Goal: Task Accomplishment & Management: Manage account settings

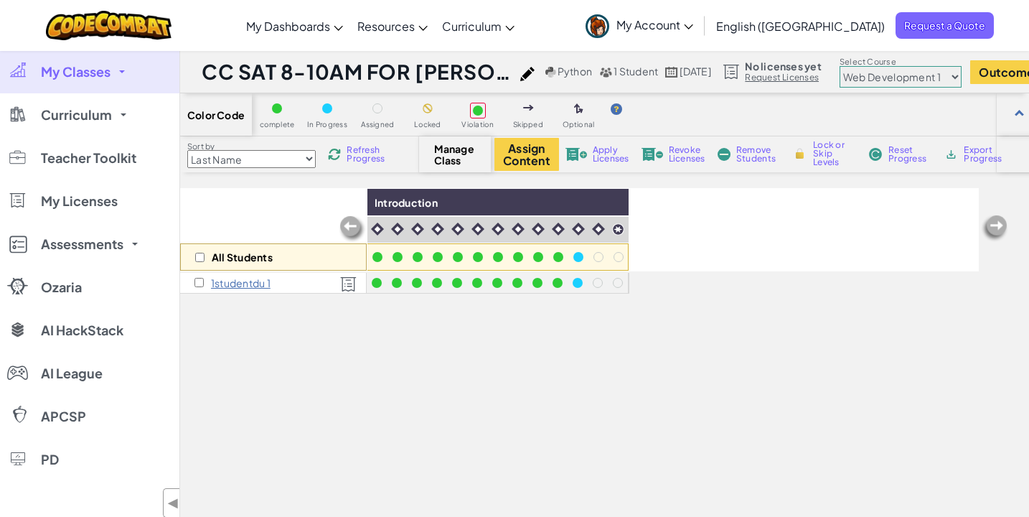
select select "5789587aad86a6efb573701f"
click at [53, 83] on link "My Classes" at bounding box center [89, 71] width 179 height 43
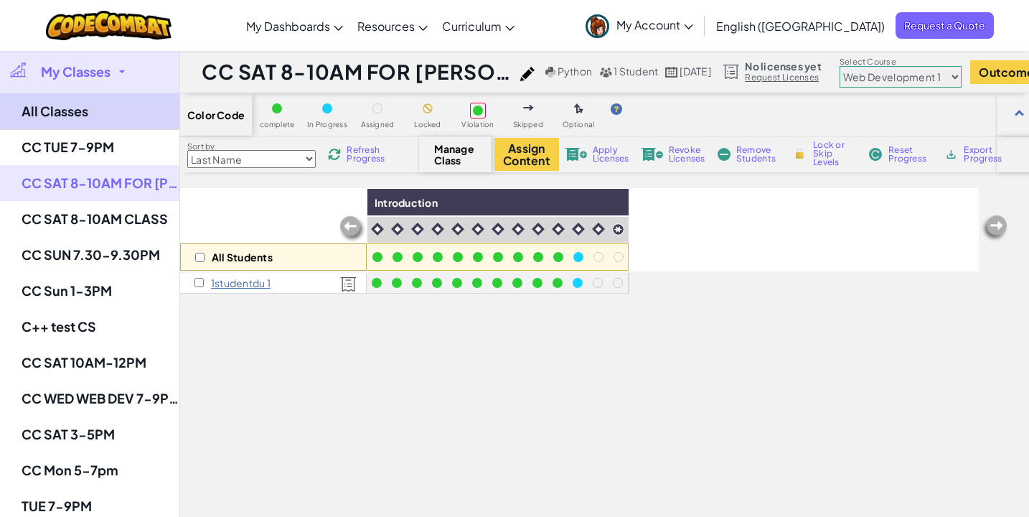
click at [98, 113] on link "All Classes" at bounding box center [89, 111] width 179 height 37
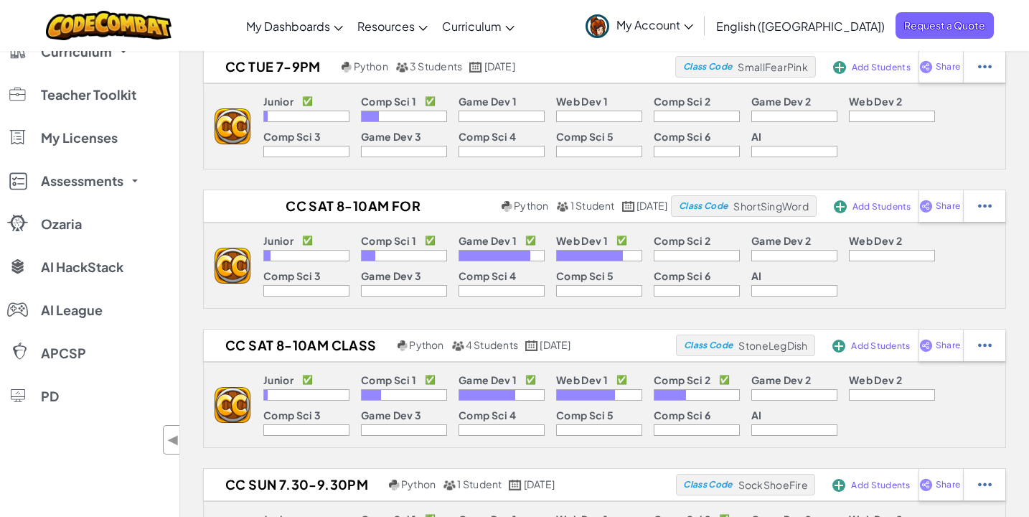
scroll to position [24, 0]
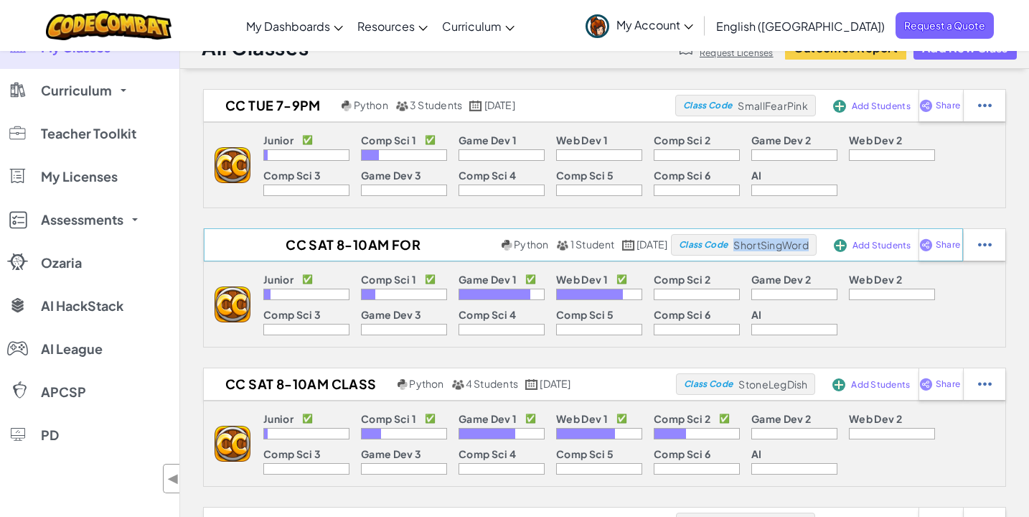
drag, startPoint x: 734, startPoint y: 245, endPoint x: 807, endPoint y: 243, distance: 72.5
click at [807, 112] on span "ShortSingWord" at bounding box center [773, 105] width 70 height 13
copy span "ShortSingWord"
click at [324, 240] on h2 "CC SAT 8-10AM FOR [PERSON_NAME], CC FRI 5-7PM FOR [PERSON_NAME]" at bounding box center [351, 245] width 294 height 22
select select "5789587aad86a6efb573701f"
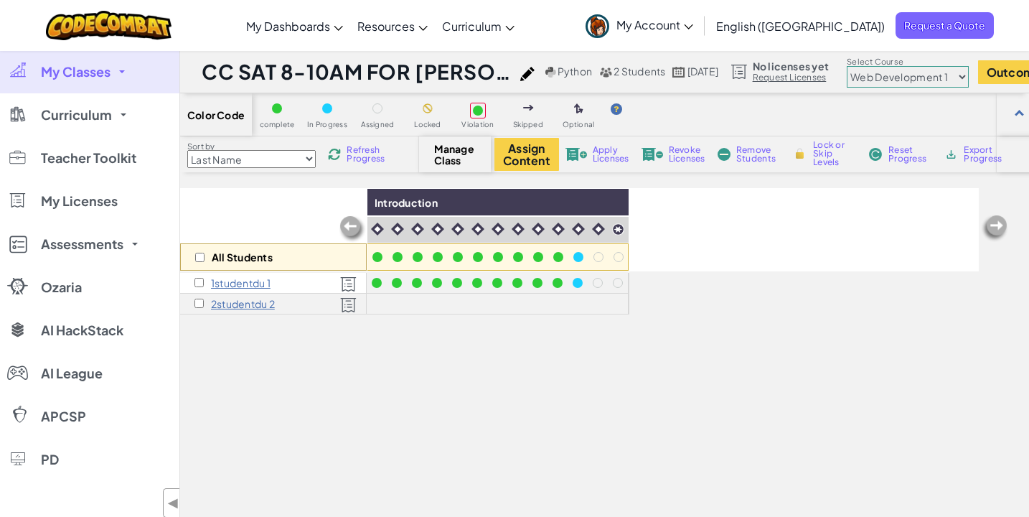
select select "560f1a9f22961295f9427742"
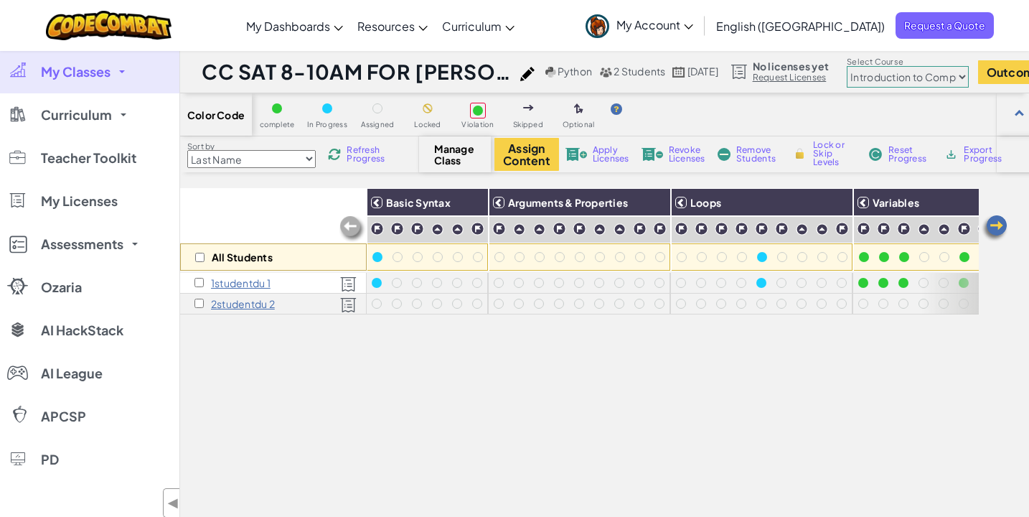
click at [198, 302] on input "checkbox" at bounding box center [199, 303] width 9 height 9
checkbox input "true"
click at [540, 159] on button "Assign Content" at bounding box center [527, 154] width 65 height 33
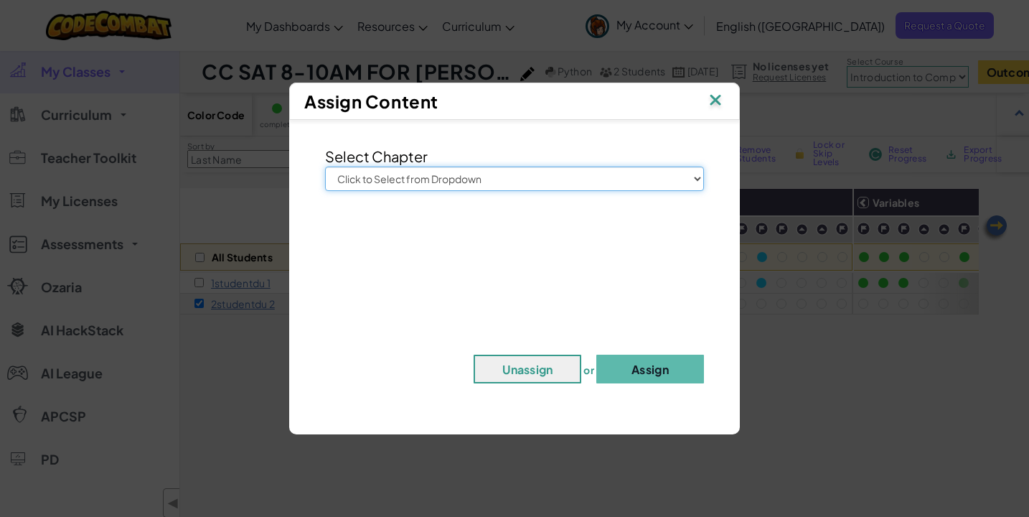
select select "Introduction to Computer Science"
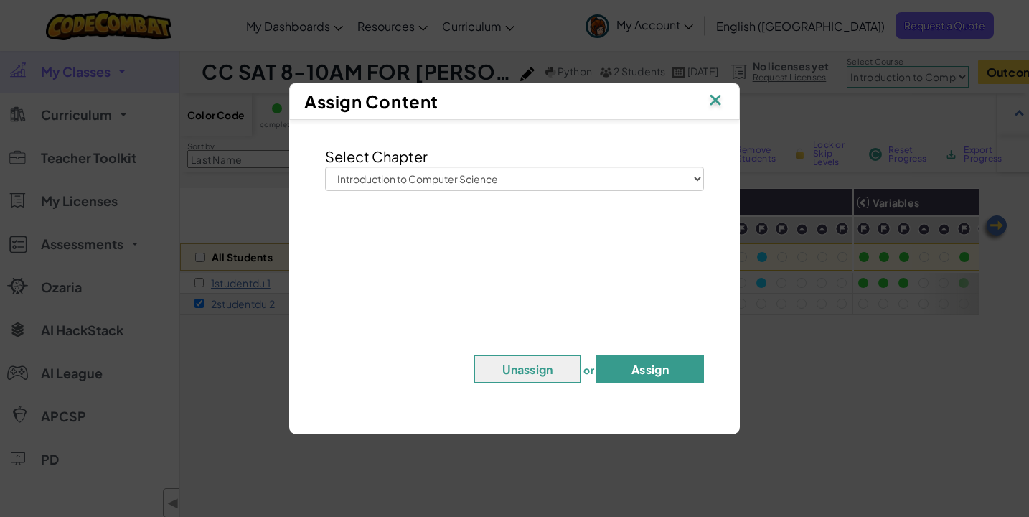
click at [635, 370] on button "Assign" at bounding box center [650, 369] width 108 height 29
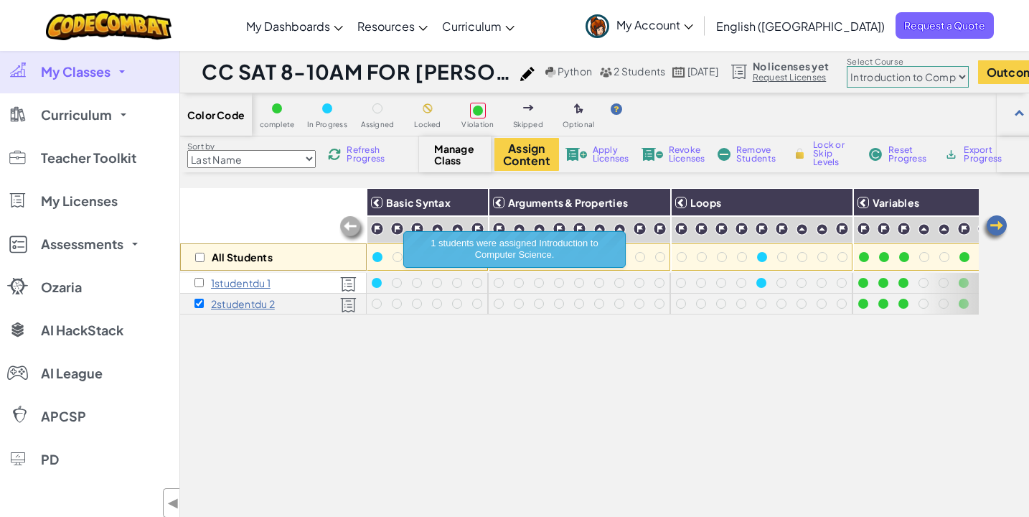
click at [890, 149] on span "Reset Progress" at bounding box center [910, 154] width 43 height 17
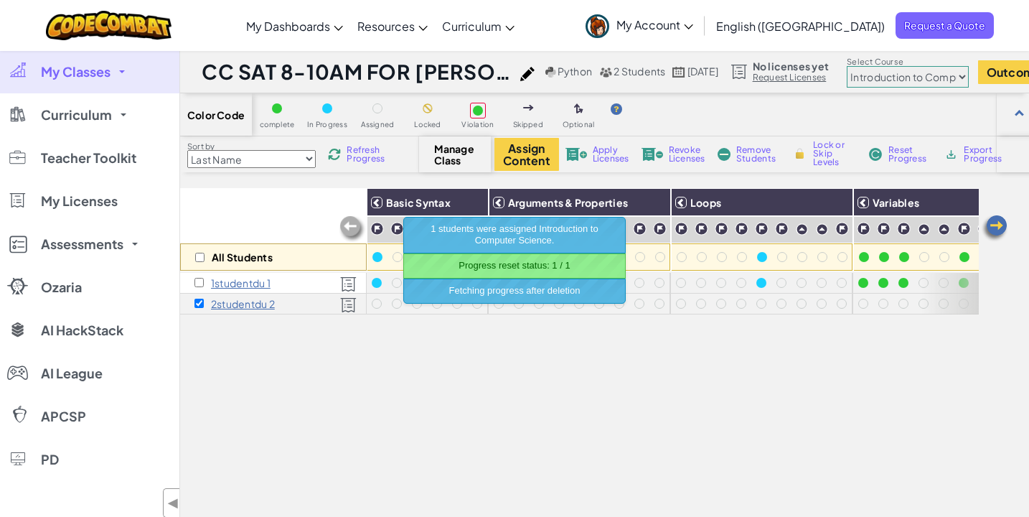
click at [569, 388] on div "All Students Basic Syntax Arguments & Properties Loops Variables 1studentdu 1 2…" at bounding box center [579, 410] width 799 height 445
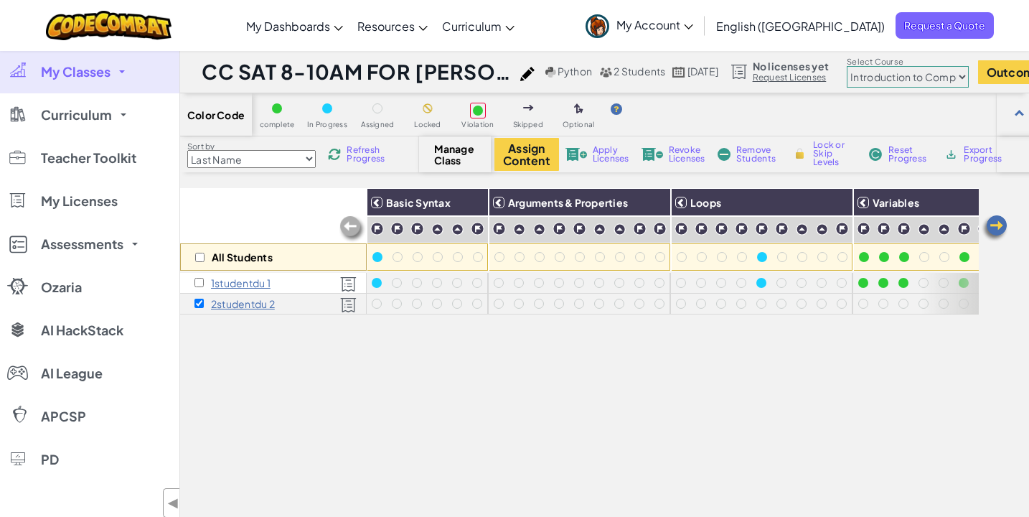
click at [78, 78] on span "My Classes" at bounding box center [76, 71] width 70 height 13
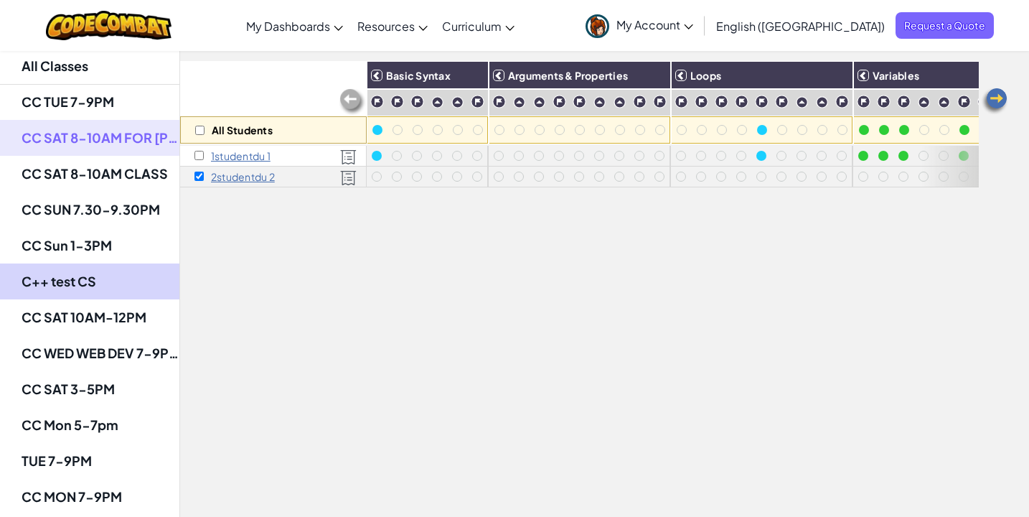
scroll to position [131, 0]
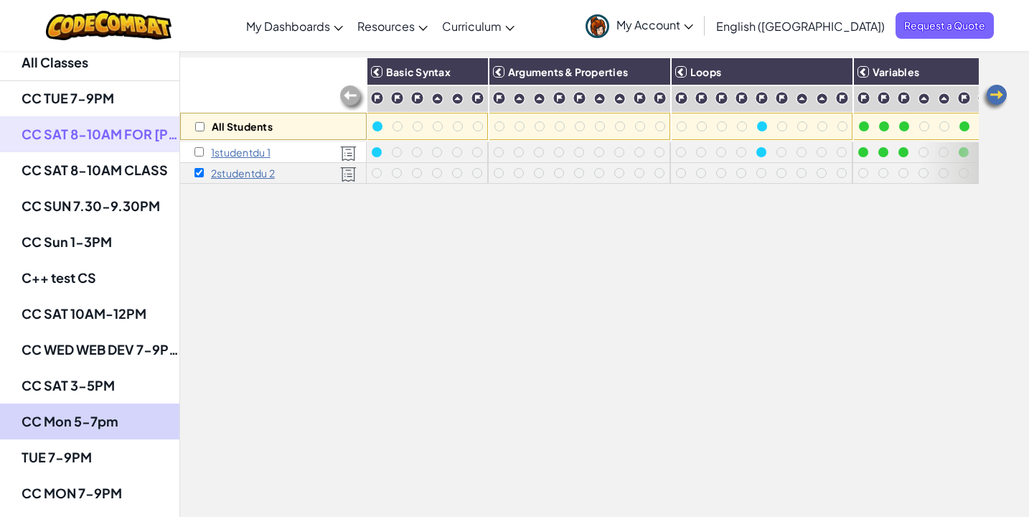
click at [96, 431] on link "CC Mon 5-7pm" at bounding box center [89, 421] width 179 height 36
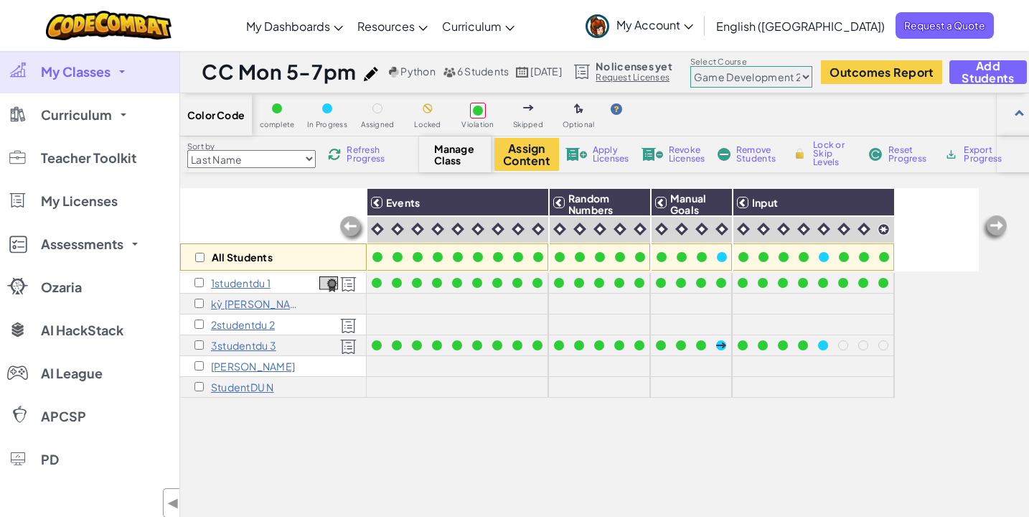
select select "5632661322961295f9428638"
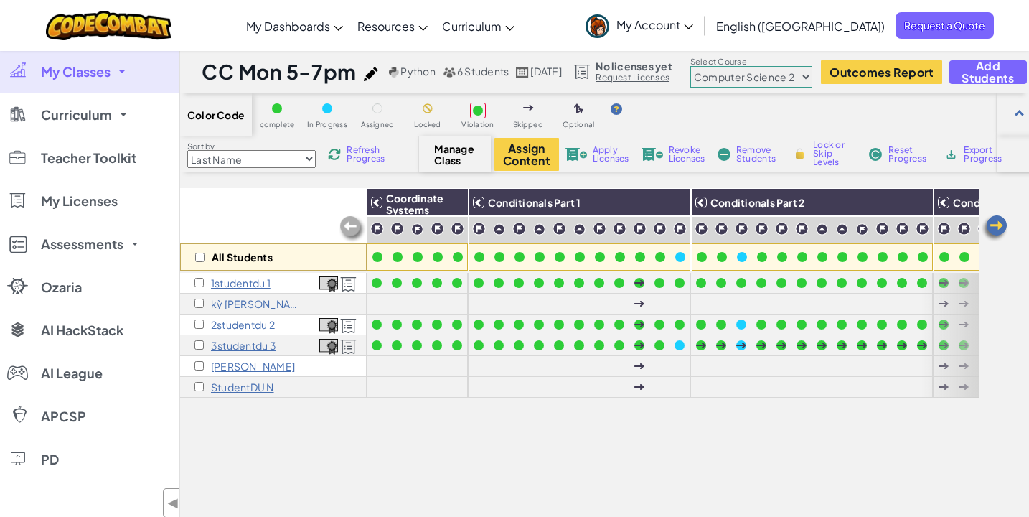
click at [201, 280] on input "checkbox" at bounding box center [199, 282] width 9 height 9
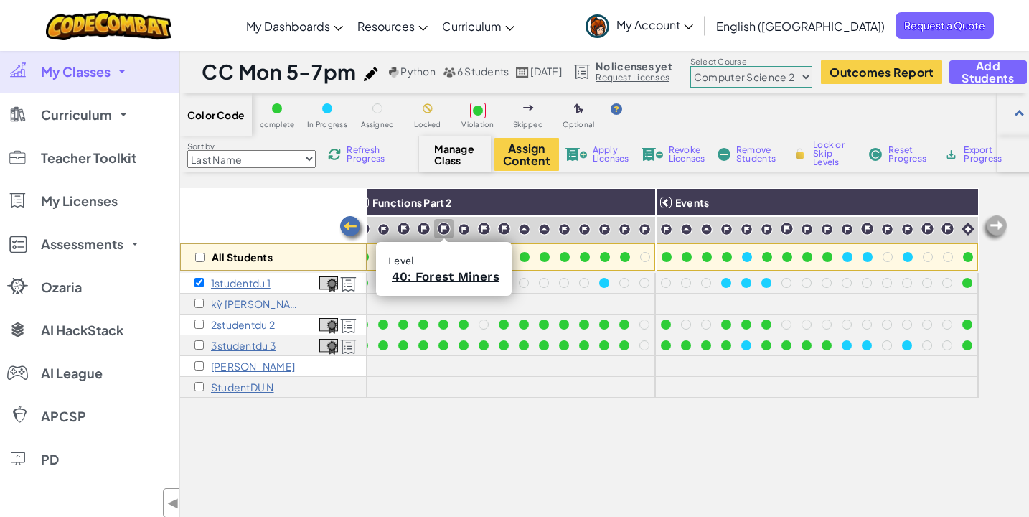
click at [442, 232] on img at bounding box center [444, 229] width 14 height 14
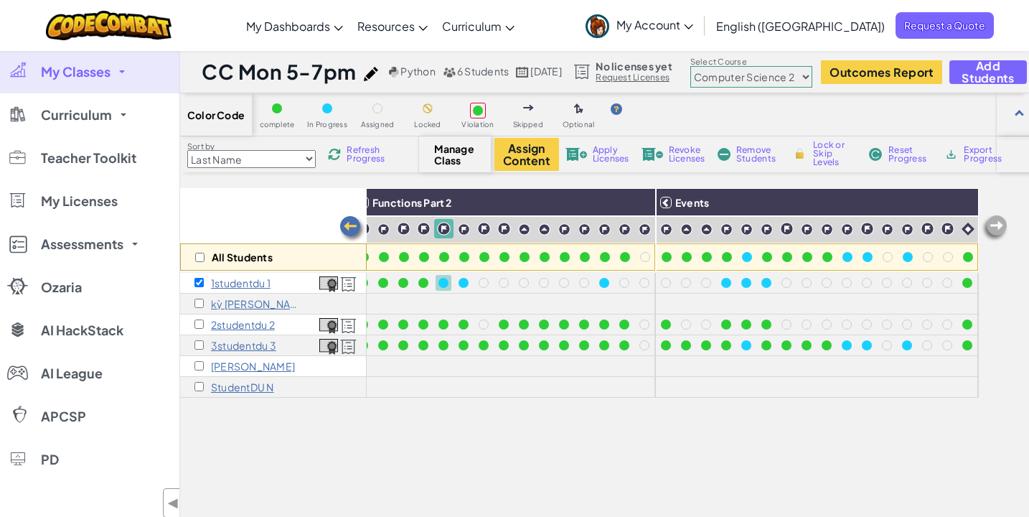
click at [824, 153] on span "Lock or Skip Levels" at bounding box center [834, 154] width 42 height 26
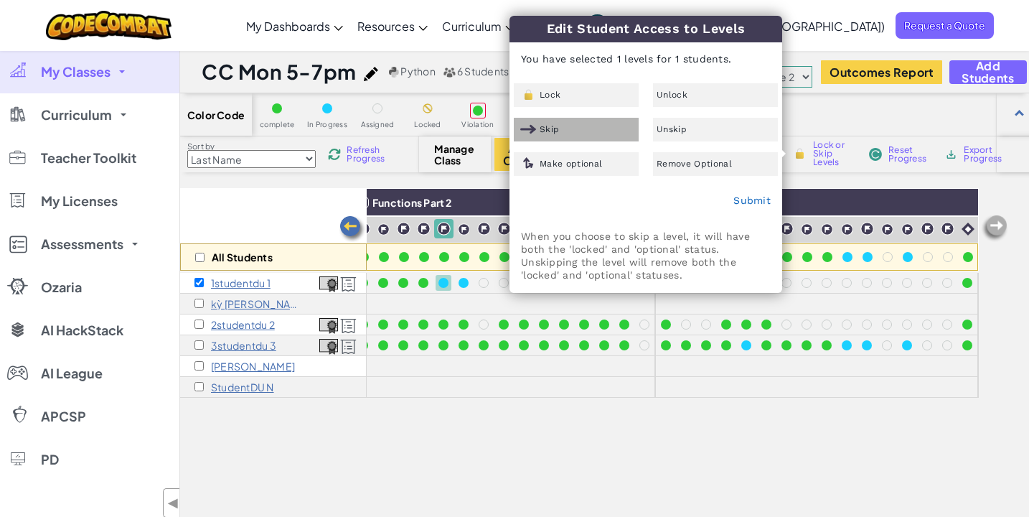
click at [549, 128] on span "Skip" at bounding box center [549, 129] width 19 height 9
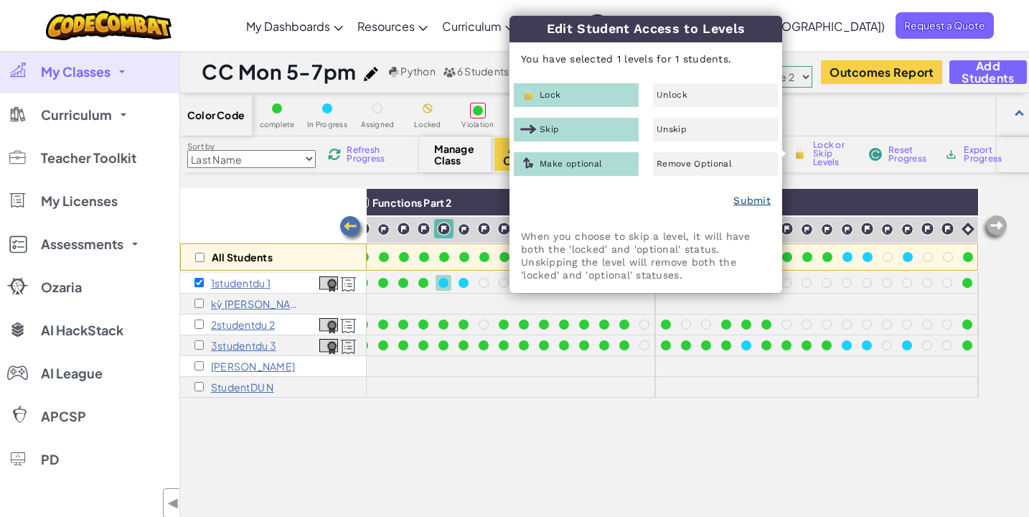
click at [746, 197] on link "Submit" at bounding box center [752, 200] width 37 height 11
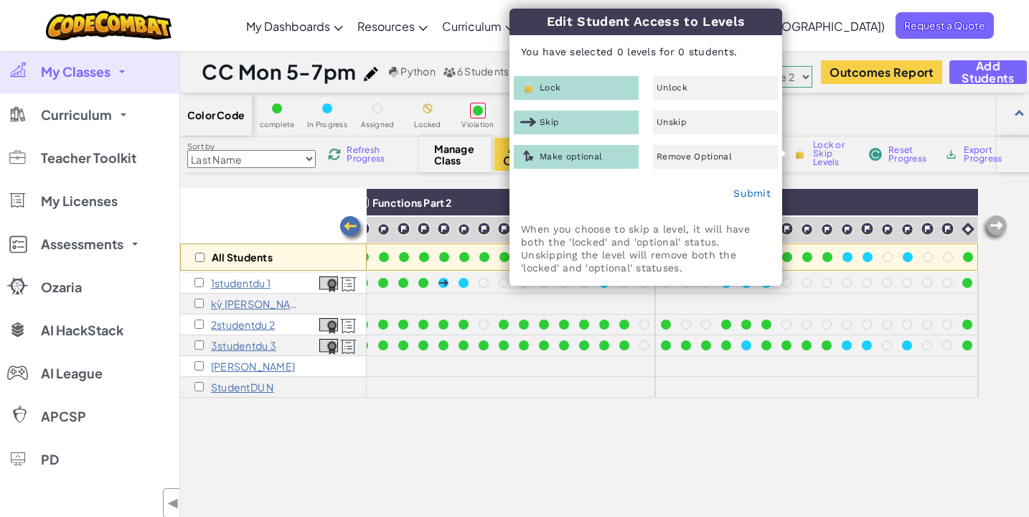
checkbox input "false"
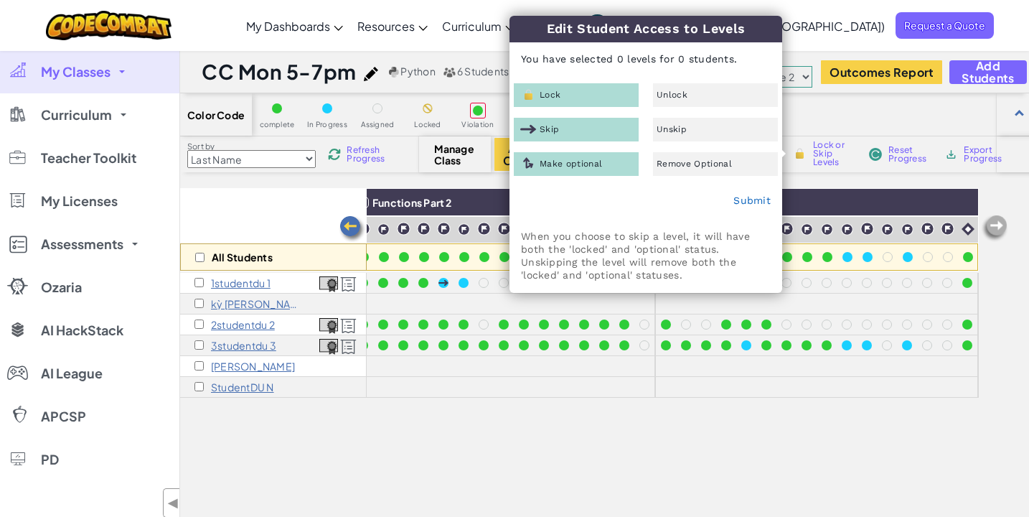
click at [589, 438] on div "All Students Coordinate Systems Conditionals Part 1 Conditionals Part 2 Conditi…" at bounding box center [579, 410] width 799 height 445
